Goal: Task Accomplishment & Management: Use online tool/utility

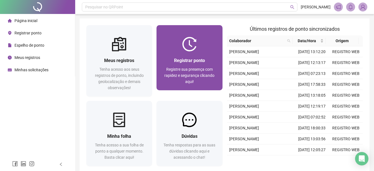
click at [188, 61] on span "Registrar ponto" at bounding box center [189, 60] width 31 height 5
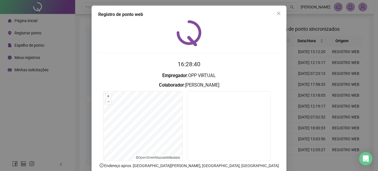
scroll to position [35, 0]
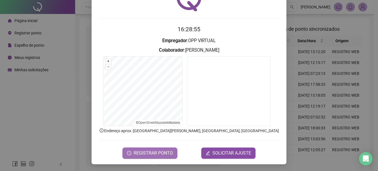
click at [140, 154] on span "REGISTRAR PONTO" at bounding box center [153, 152] width 39 height 7
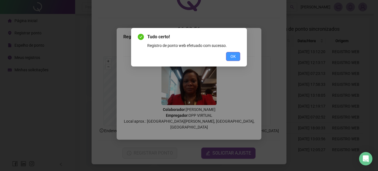
click at [232, 57] on span "OK" at bounding box center [233, 56] width 5 height 6
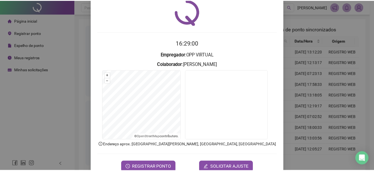
scroll to position [7, 0]
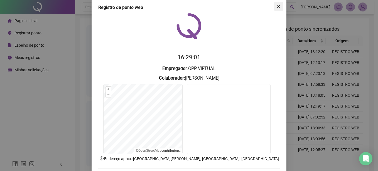
click at [279, 6] on icon "close" at bounding box center [279, 6] width 4 height 4
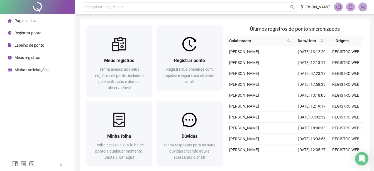
click at [31, 33] on span "Registrar ponto" at bounding box center [27, 33] width 27 height 4
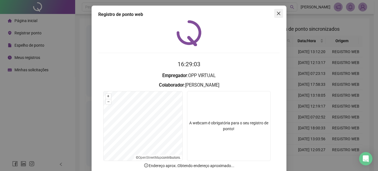
click at [277, 14] on icon "close" at bounding box center [279, 13] width 4 height 4
